Goal: Transaction & Acquisition: Purchase product/service

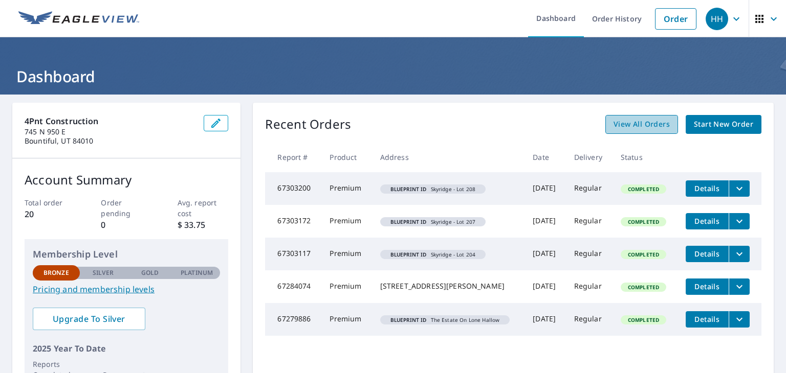
click at [643, 123] on span "View All Orders" at bounding box center [641, 124] width 56 height 13
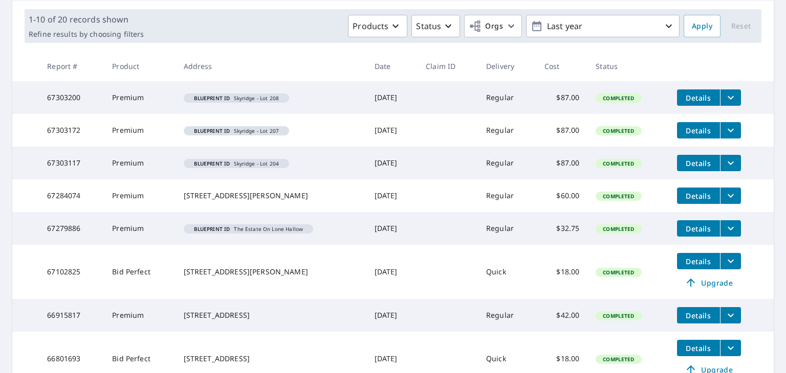
scroll to position [350, 0]
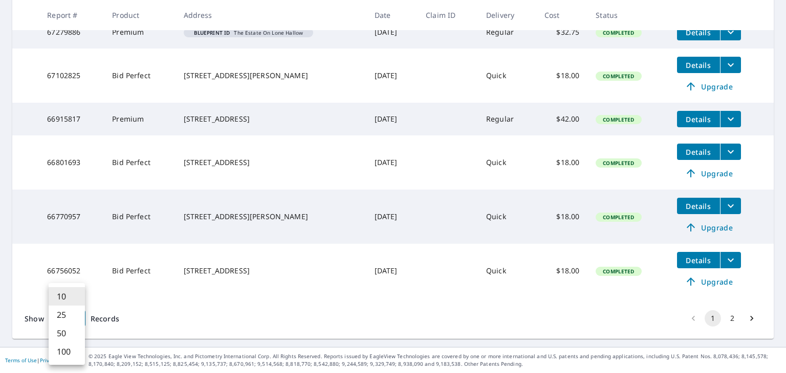
click at [77, 319] on body "HH HH Dashboard Order History Order HH Dashboard / Order History Order History …" at bounding box center [393, 186] width 786 height 373
click at [78, 313] on li "25" at bounding box center [67, 315] width 36 height 18
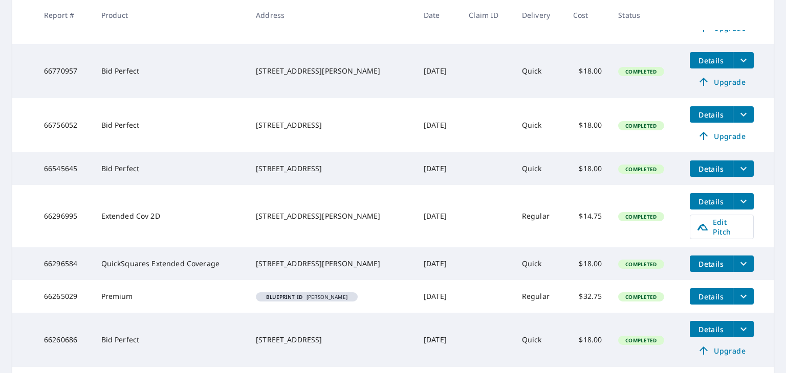
scroll to position [451, 0]
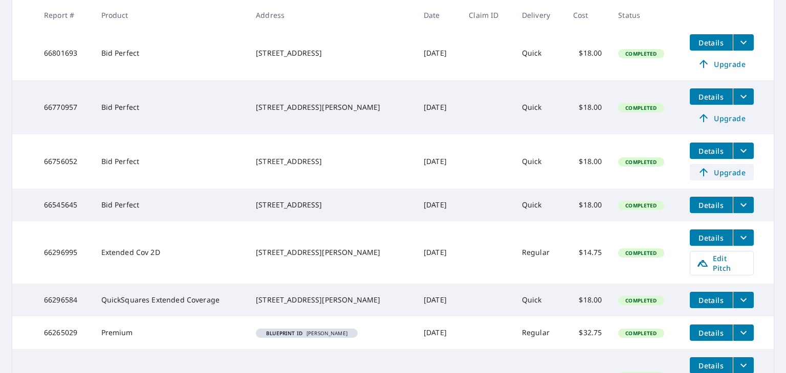
click at [714, 179] on span "Upgrade" at bounding box center [722, 172] width 52 height 12
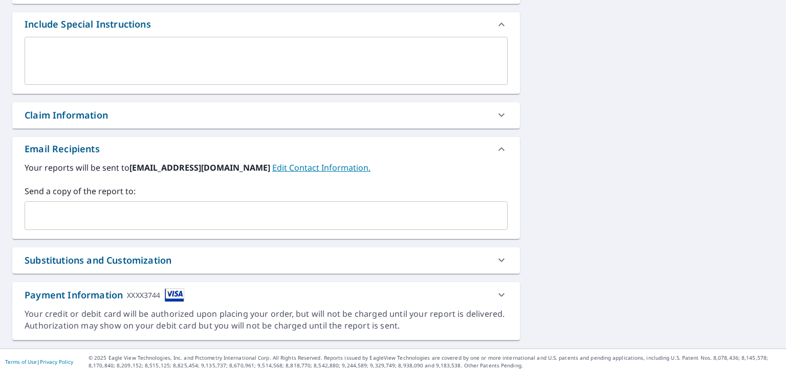
scroll to position [365, 0]
click at [104, 208] on input "text" at bounding box center [258, 215] width 458 height 19
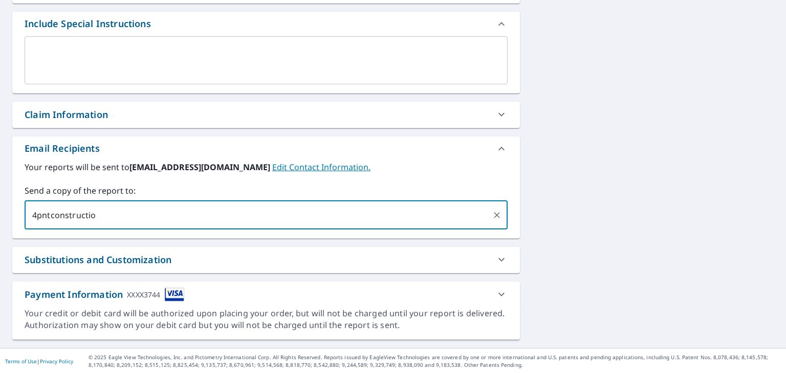
type input "4pntconstruction"
type input "[EMAIL_ADDRESS][DOMAIN_NAME]"
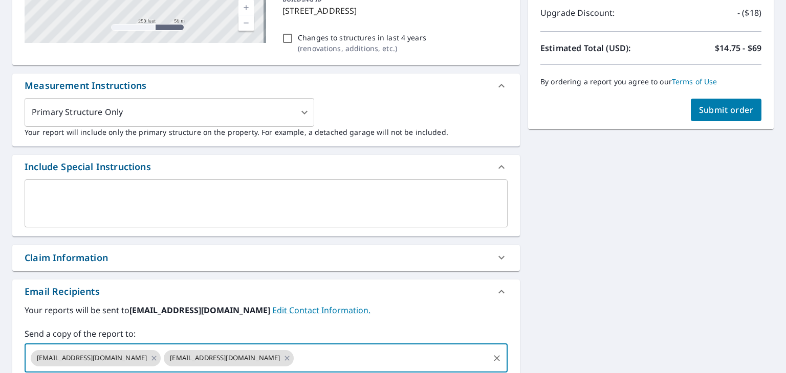
scroll to position [58, 0]
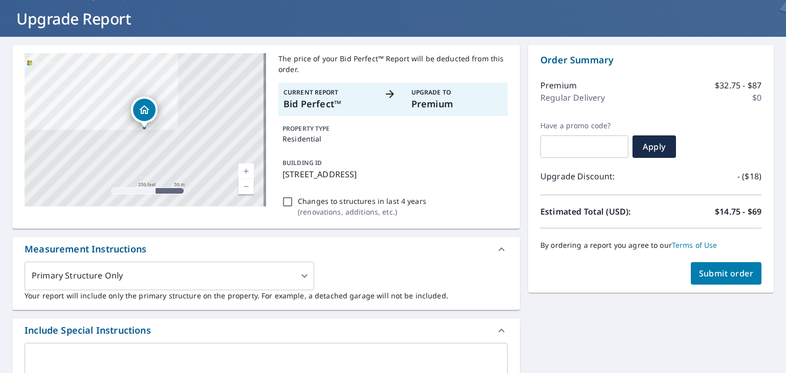
click at [703, 278] on span "Submit order" at bounding box center [726, 273] width 55 height 11
